Goal: Task Accomplishment & Management: Manage account settings

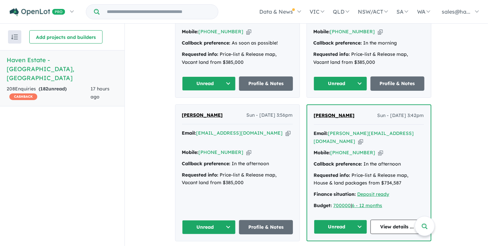
scroll to position [333, 0]
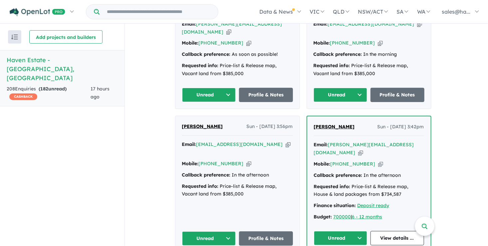
drag, startPoint x: 354, startPoint y: 122, endPoint x: 315, endPoint y: 126, distance: 38.5
click at [315, 126] on div "Shane Arundell Sun - 17/08/2025, 3:42pm" at bounding box center [369, 129] width 110 height 13
copy span "Shane Arundell"
click at [378, 161] on icon "button" at bounding box center [380, 164] width 5 height 7
copy span "Shane Arundell"
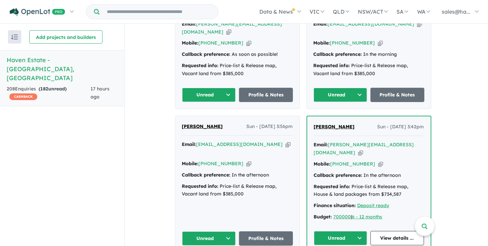
click at [363, 150] on icon "button" at bounding box center [360, 153] width 5 height 7
copy span "Shane Arundell"
drag, startPoint x: 234, startPoint y: 123, endPoint x: 182, endPoint y: 124, distance: 51.6
click at [182, 124] on div "Rosaria Cofini Cofini Sun - 17/08/2025, 3:56pm Email: sarinacofini@yahoo.com.au…" at bounding box center [238, 184] width 124 height 137
drag, startPoint x: 182, startPoint y: 124, endPoint x: 211, endPoint y: 121, distance: 28.8
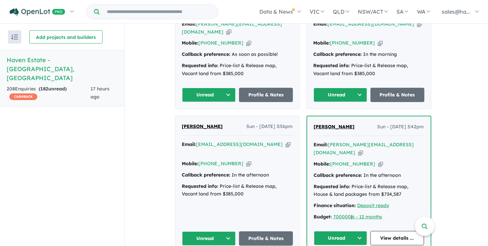
copy span "Rosaria Cofini Cofini"
click at [286, 141] on icon "button" at bounding box center [288, 144] width 5 height 7
copy span "Rosaria Cofini Cofini"
click at [246, 161] on icon "button" at bounding box center [248, 164] width 5 height 7
copy span "Rosaria Cofini Cofini"
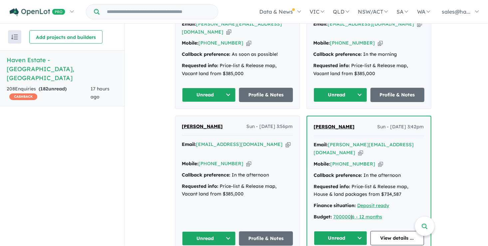
scroll to position [366, 0]
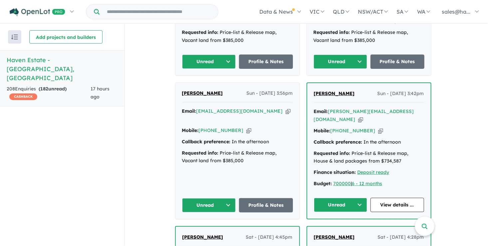
click at [362, 200] on button "Unread" at bounding box center [341, 205] width 54 height 14
click at [341, 231] on button "Assigned" at bounding box center [343, 236] width 58 height 15
click at [230, 201] on button "Unread" at bounding box center [209, 206] width 54 height 14
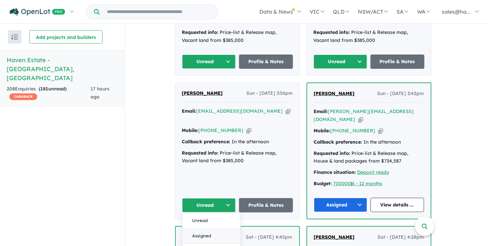
click at [211, 229] on button "Assigned" at bounding box center [212, 236] width 58 height 15
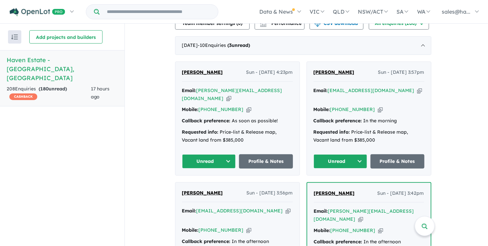
scroll to position [233, 0]
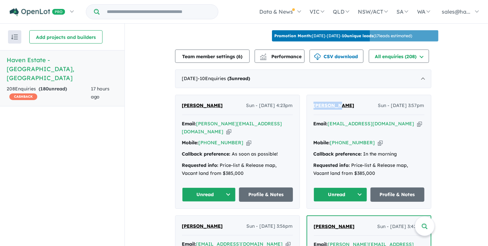
drag, startPoint x: 343, startPoint y: 103, endPoint x: 314, endPoint y: 103, distance: 28.3
click at [314, 103] on div "Stephen C Sun - 17/08/2025, 3:57pm Email: s.p.c._84@hotmail.com Copied! Mobile:…" at bounding box center [369, 152] width 124 height 114
drag, startPoint x: 314, startPoint y: 103, endPoint x: 325, endPoint y: 103, distance: 10.7
copy span "[PERSON_NAME]"
click at [378, 140] on icon "button" at bounding box center [380, 143] width 5 height 7
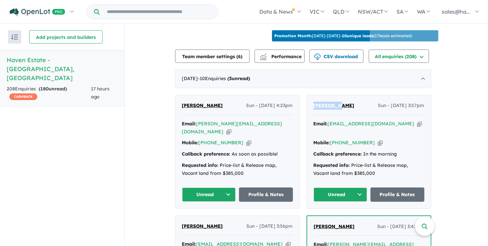
copy span "[PERSON_NAME]"
click at [417, 121] on icon "button" at bounding box center [419, 124] width 5 height 7
copy span "[PERSON_NAME]"
click at [415, 190] on link "Profile & Notes" at bounding box center [398, 195] width 54 height 14
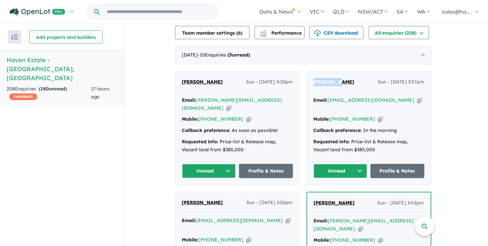
scroll to position [266, 0]
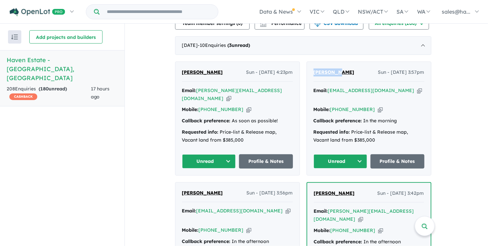
click at [362, 157] on button "Unread" at bounding box center [341, 162] width 54 height 14
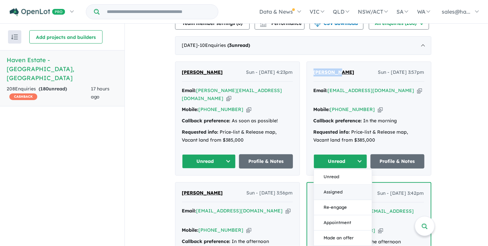
click at [337, 185] on button "Assigned" at bounding box center [343, 192] width 58 height 15
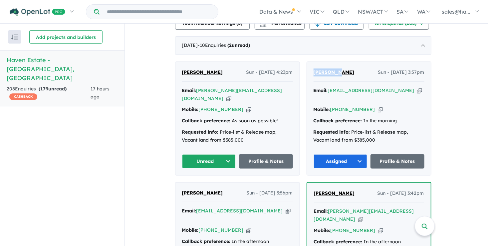
drag, startPoint x: 235, startPoint y: 68, endPoint x: 184, endPoint y: 69, distance: 51.0
click at [184, 69] on div "Stephanie Bloxsome Sun - 17/08/2025, 4:23pm" at bounding box center [237, 75] width 111 height 13
drag, startPoint x: 184, startPoint y: 69, endPoint x: 189, endPoint y: 70, distance: 5.3
copy span "Stephanie Bloxsome"
click at [246, 108] on icon "button" at bounding box center [248, 109] width 5 height 7
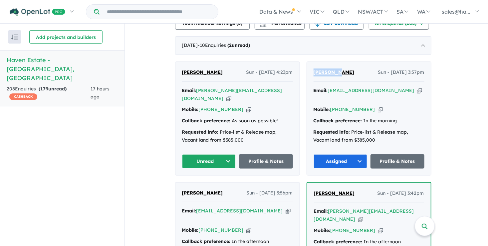
click at [232, 95] on icon "button" at bounding box center [229, 98] width 5 height 7
click at [269, 155] on link "Profile & Notes" at bounding box center [266, 162] width 54 height 14
click at [231, 156] on button "Unread" at bounding box center [209, 162] width 54 height 14
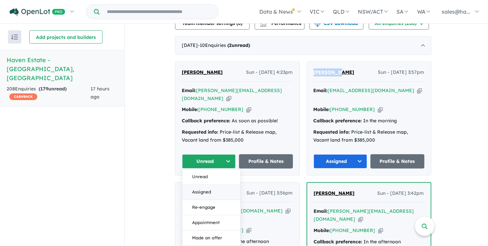
click at [208, 186] on button "Assigned" at bounding box center [212, 192] width 58 height 15
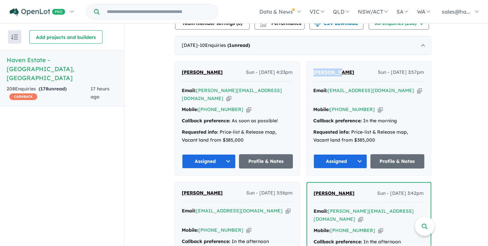
click at [208, 190] on link "Rosaria Cofini Cofini" at bounding box center [202, 194] width 41 height 8
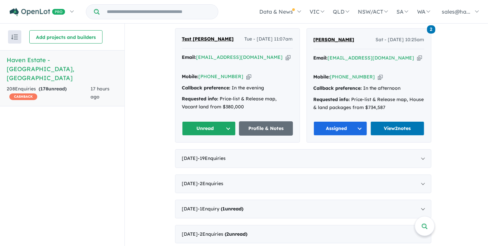
scroll to position [866, 0]
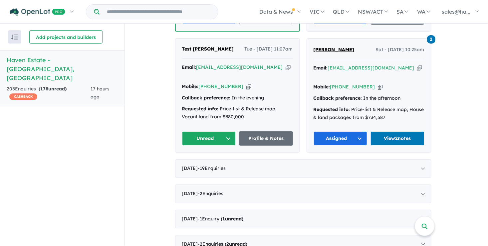
click at [229, 132] on button "Unread" at bounding box center [209, 139] width 54 height 14
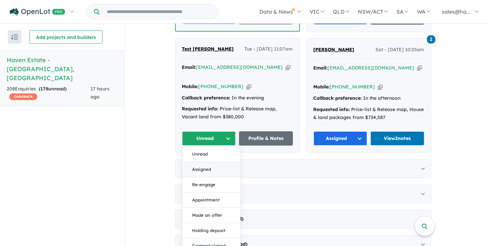
click at [208, 162] on button "Assigned" at bounding box center [212, 169] width 58 height 15
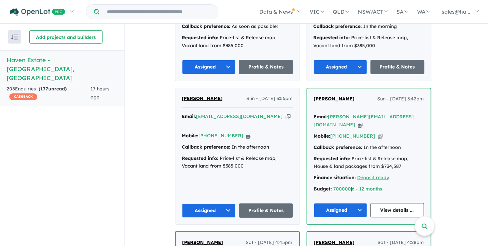
scroll to position [400, 0]
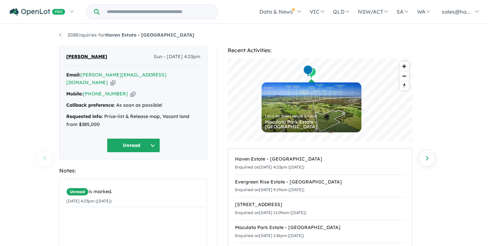
click at [154, 139] on button "Unread" at bounding box center [133, 146] width 53 height 14
click at [142, 169] on button "Assigned" at bounding box center [136, 176] width 58 height 15
